Goal: Find specific page/section: Find specific page/section

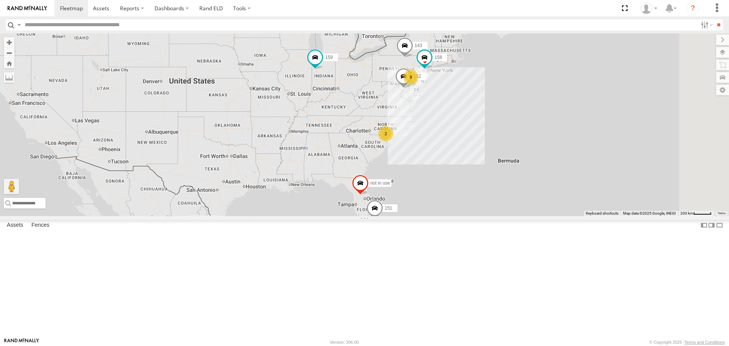
click at [0, 0] on span at bounding box center [0, 0] width 0 height 0
